Goal: Entertainment & Leisure: Consume media (video, audio)

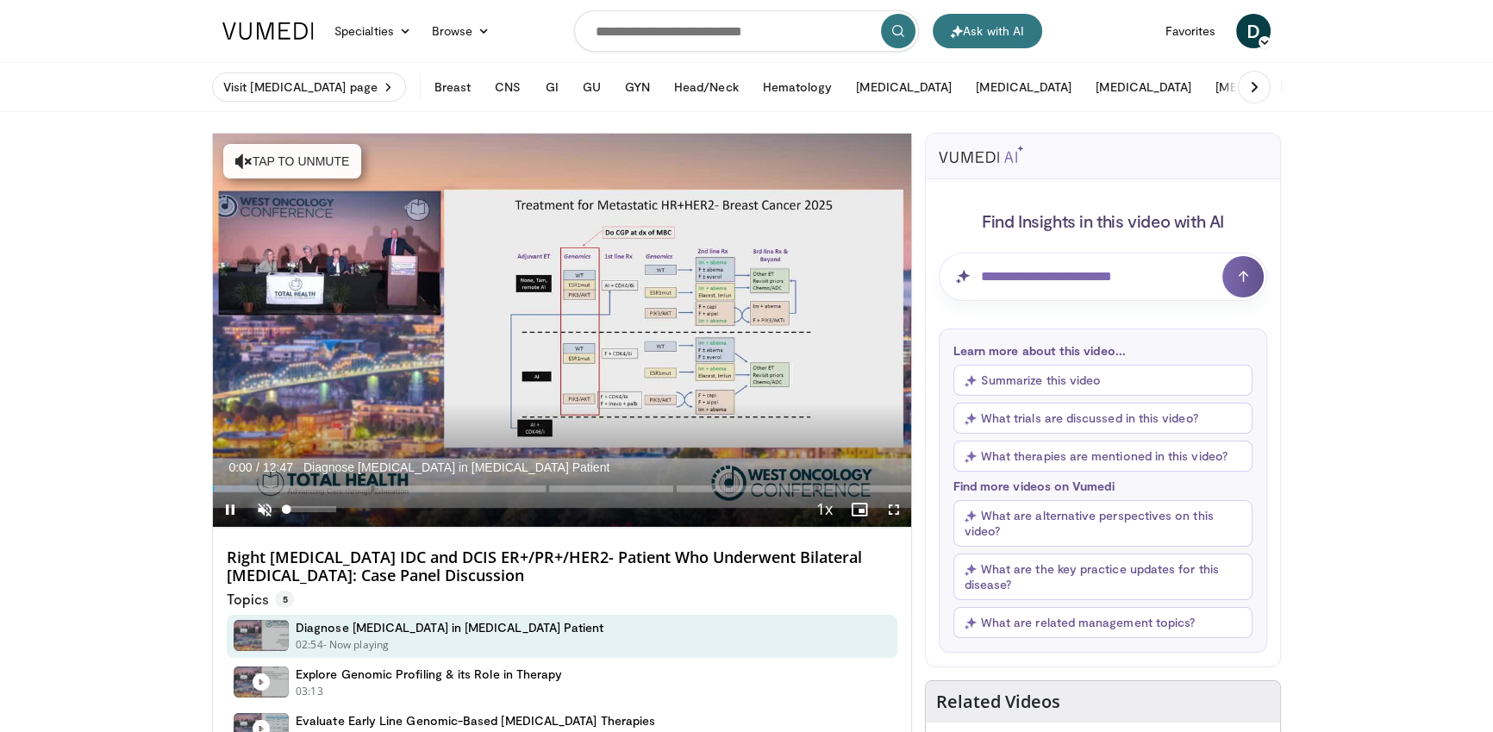
click at [260, 504] on span "Video Player" at bounding box center [264, 509] width 34 height 34
click at [262, 504] on span "Video Player" at bounding box center [264, 509] width 34 height 34
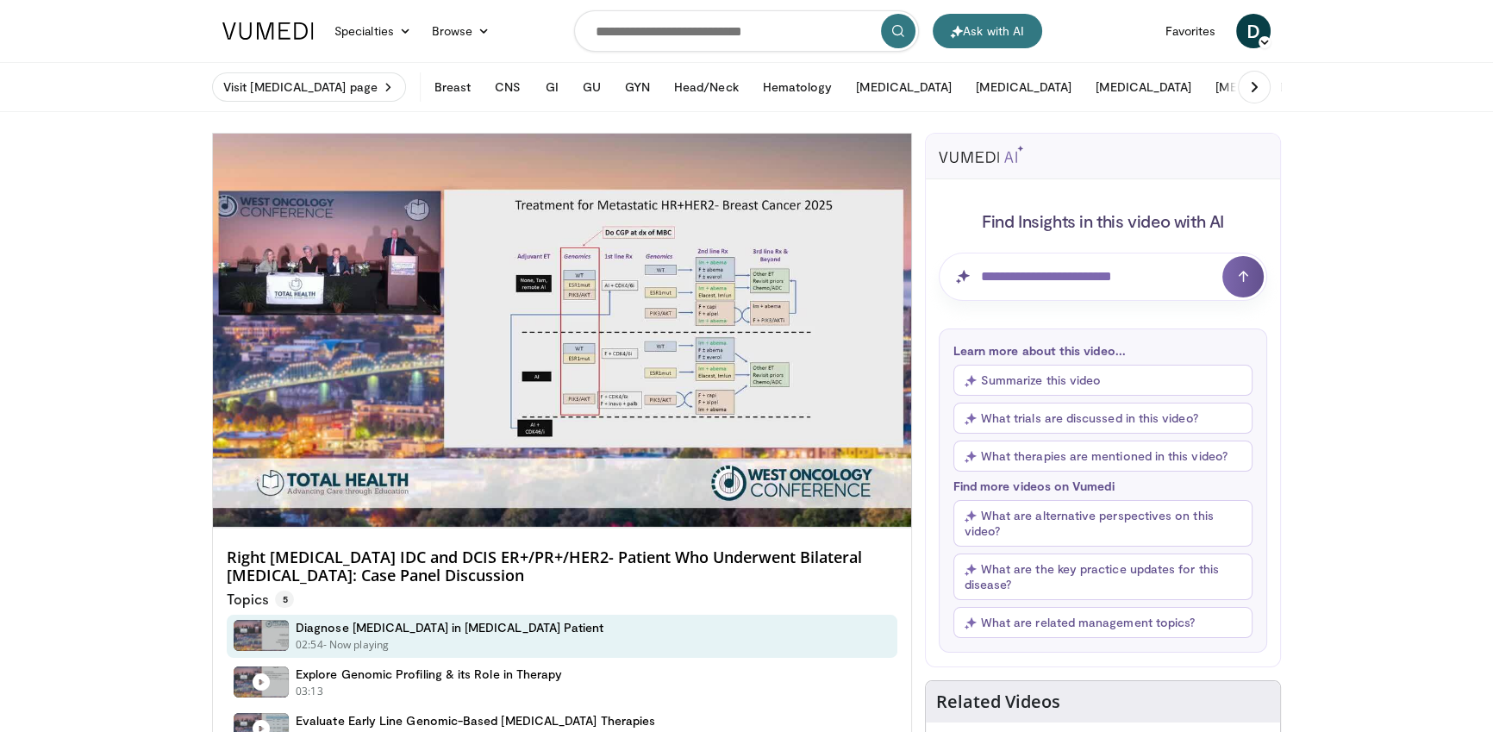
click at [416, 560] on h4 "Right [MEDICAL_DATA] IDC and DCIS ER+/PR+/HER2- Patient Who Underwent Bilateral…" at bounding box center [562, 566] width 671 height 37
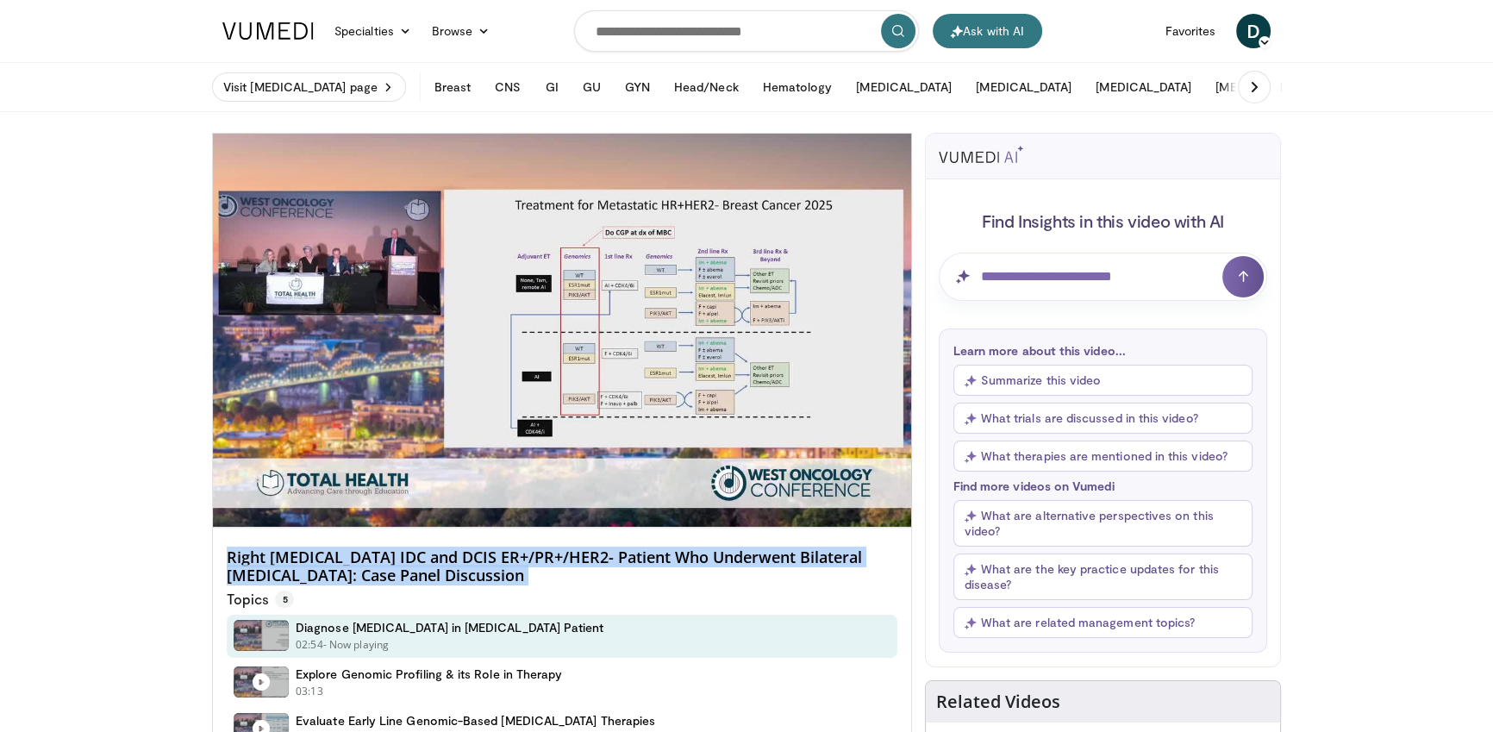
click at [416, 560] on h4 "Right [MEDICAL_DATA] IDC and DCIS ER+/PR+/HER2- Patient Who Underwent Bilateral…" at bounding box center [562, 566] width 671 height 37
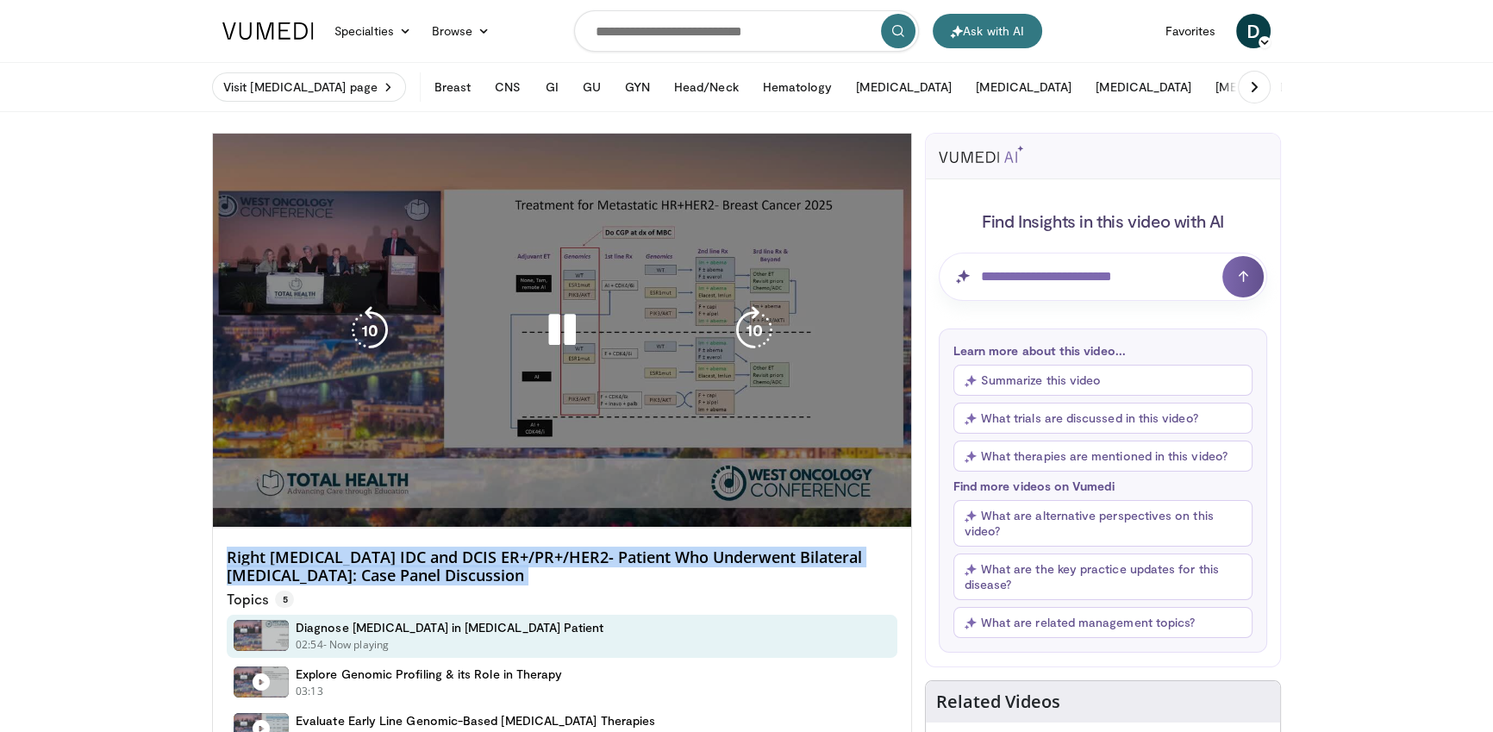
copy div "Right [MEDICAL_DATA] IDC and DCIS ER+/PR+/HER2- Patient Who Underwent Bilateral…"
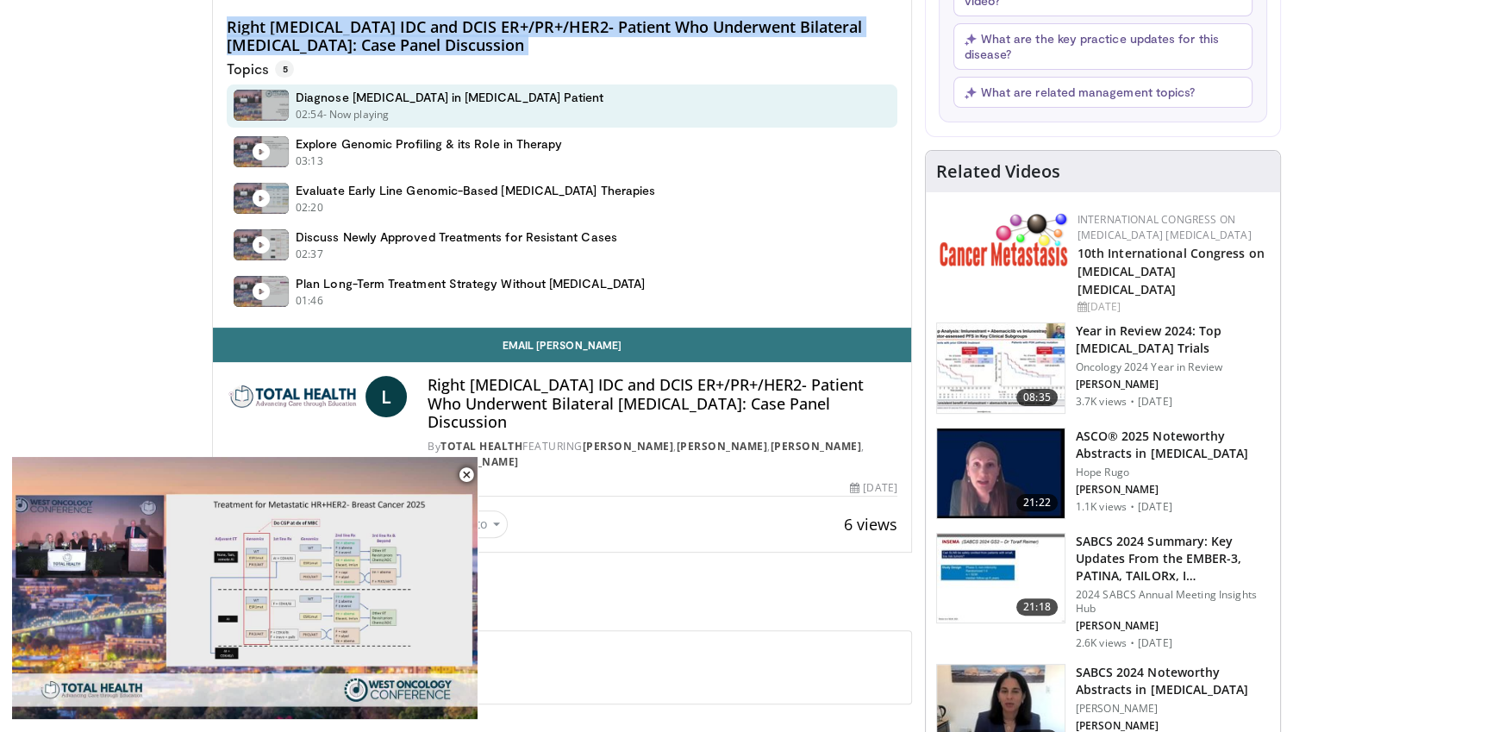
scroll to position [594, 0]
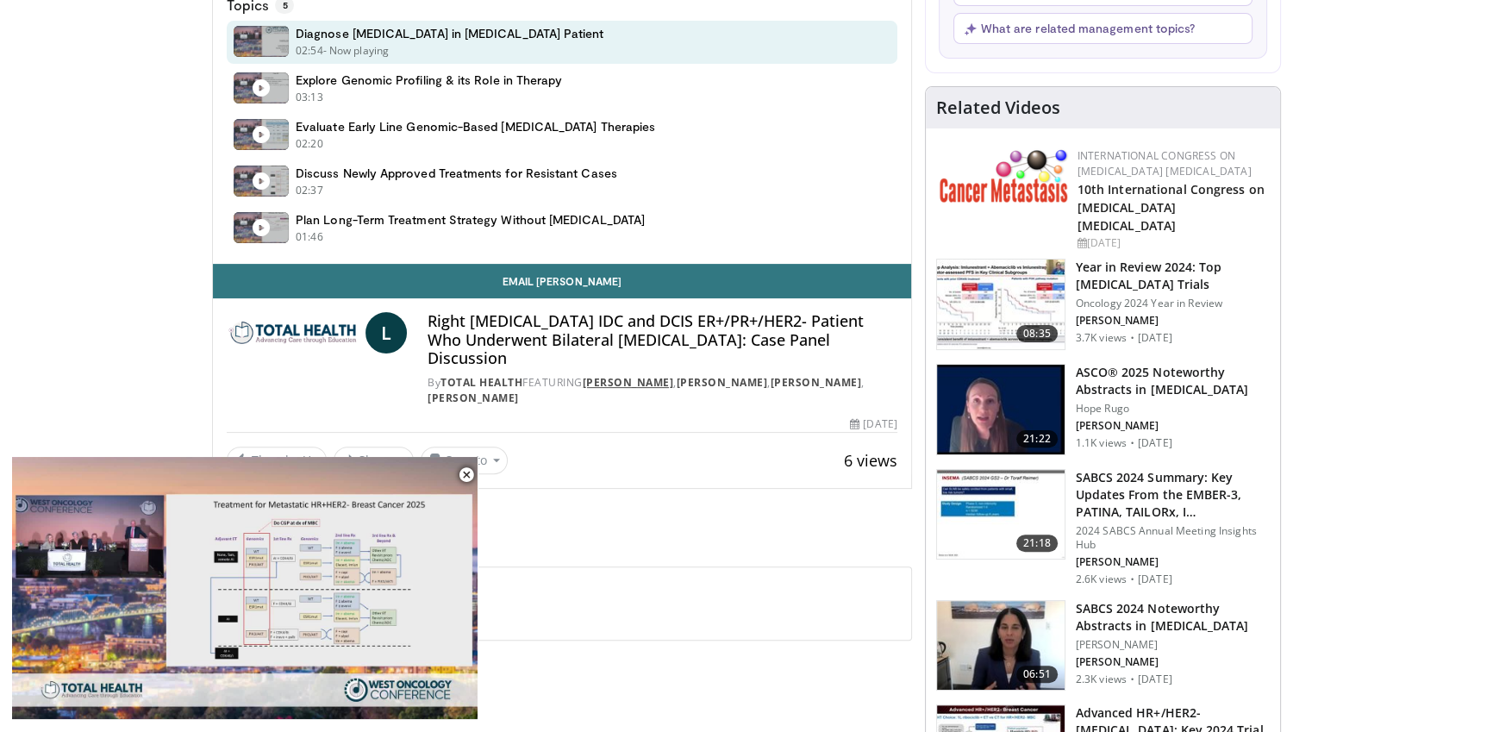
copy link "[PERSON_NAME]"
click at [723, 322] on h4 "Right [MEDICAL_DATA] IDC and DCIS ER+/PR+/HER2- Patient Who Underwent Bilateral…" at bounding box center [662, 340] width 469 height 56
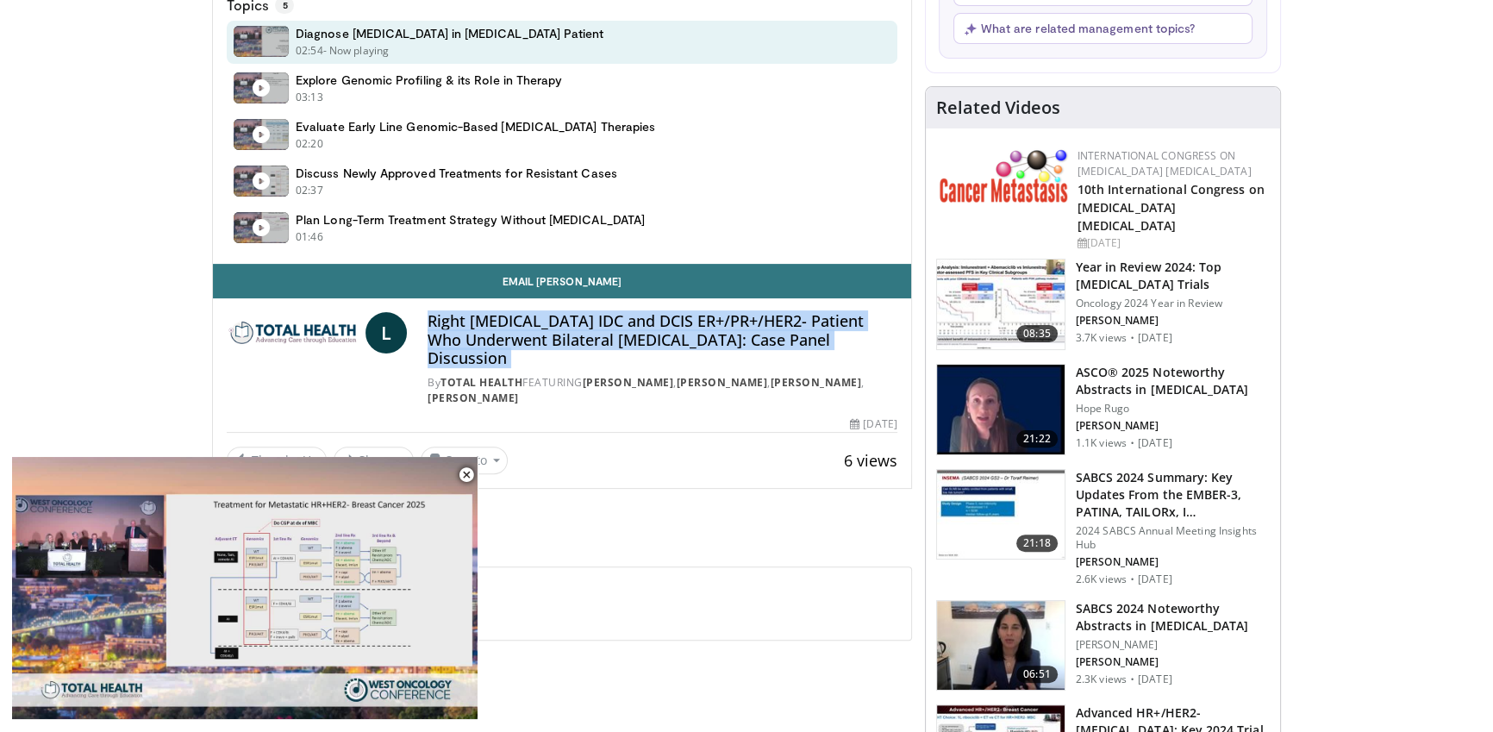
click at [723, 322] on h4 "Right [MEDICAL_DATA] IDC and DCIS ER+/PR+/HER2- Patient Who Underwent Bilateral…" at bounding box center [662, 340] width 469 height 56
copy div "Right [MEDICAL_DATA] IDC and DCIS ER+/PR+/HER2- Patient Who Underwent Bilateral…"
